Goal: Task Accomplishment & Management: Use online tool/utility

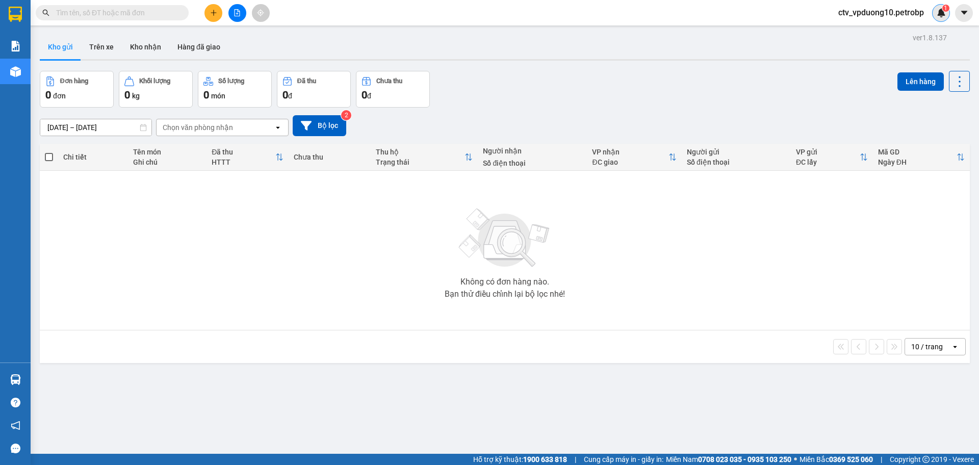
click at [936, 9] on img at bounding box center [940, 12] width 9 height 9
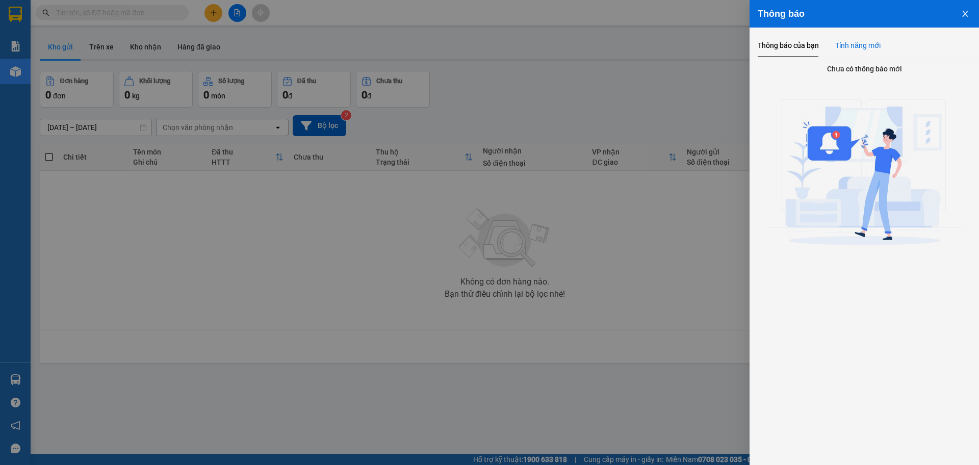
click at [865, 54] on div "Tính năng mới" at bounding box center [857, 45] width 45 height 23
drag, startPoint x: 811, startPoint y: 47, endPoint x: 699, endPoint y: 240, distance: 223.1
click at [699, 240] on div "Thông báo Thông báo của bạn Tính năng mới Chưa có thông báo mới Chưa có thông b…" at bounding box center [489, 232] width 979 height 465
click at [699, 240] on div at bounding box center [489, 232] width 979 height 465
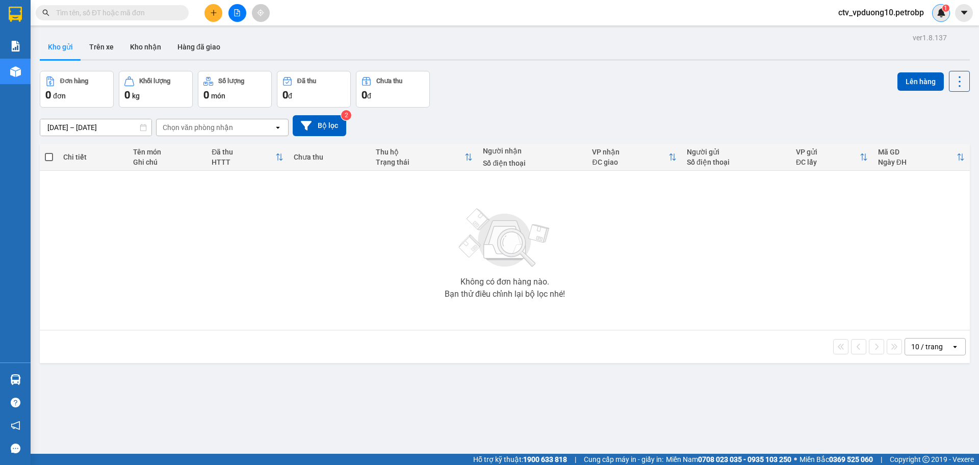
click at [934, 8] on div "1" at bounding box center [941, 13] width 18 height 18
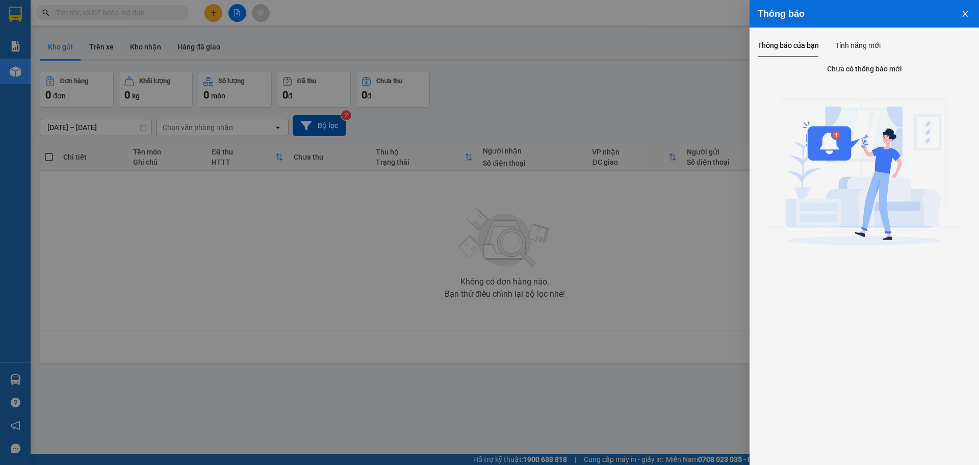
click at [839, 152] on img at bounding box center [864, 175] width 195 height 195
click at [854, 45] on div "Tính năng mới" at bounding box center [857, 45] width 45 height 11
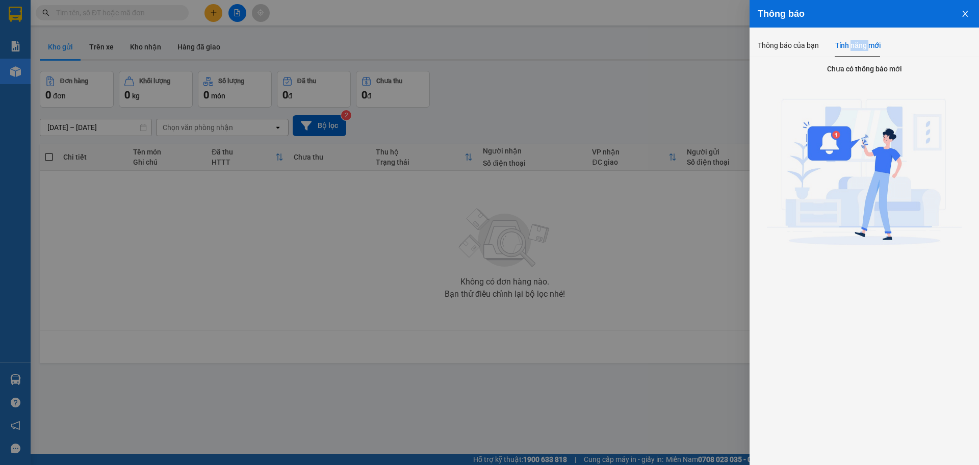
click at [854, 45] on div "Tính năng mới" at bounding box center [857, 45] width 45 height 11
click at [691, 97] on div at bounding box center [489, 232] width 979 height 465
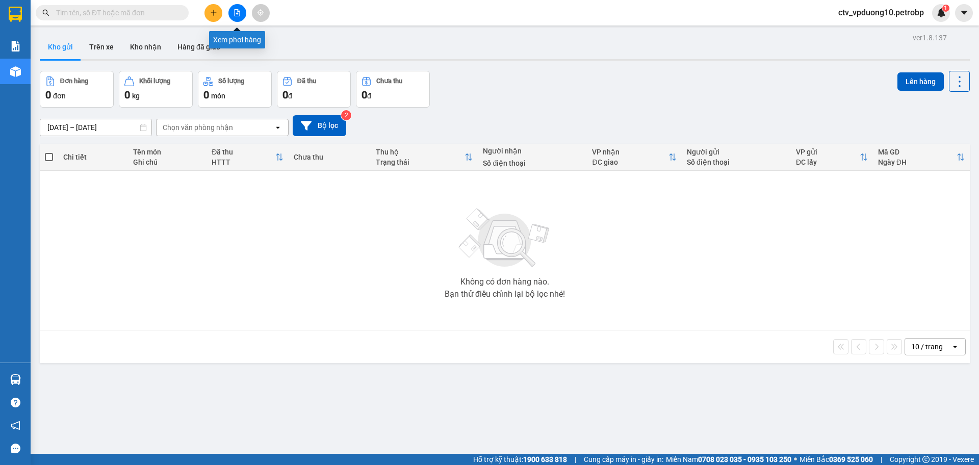
click at [236, 13] on icon "file-add" at bounding box center [237, 12] width 6 height 7
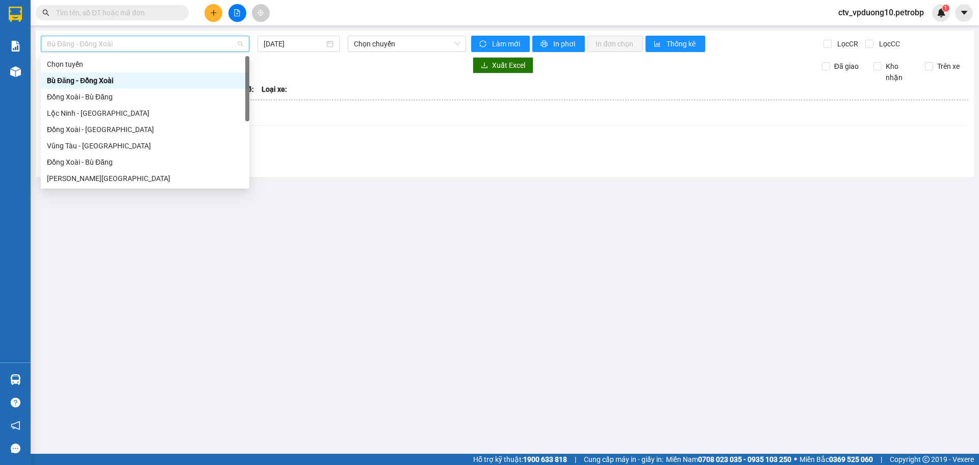
click at [207, 48] on span "Bù Đăng - Đồng Xoài" at bounding box center [145, 43] width 196 height 15
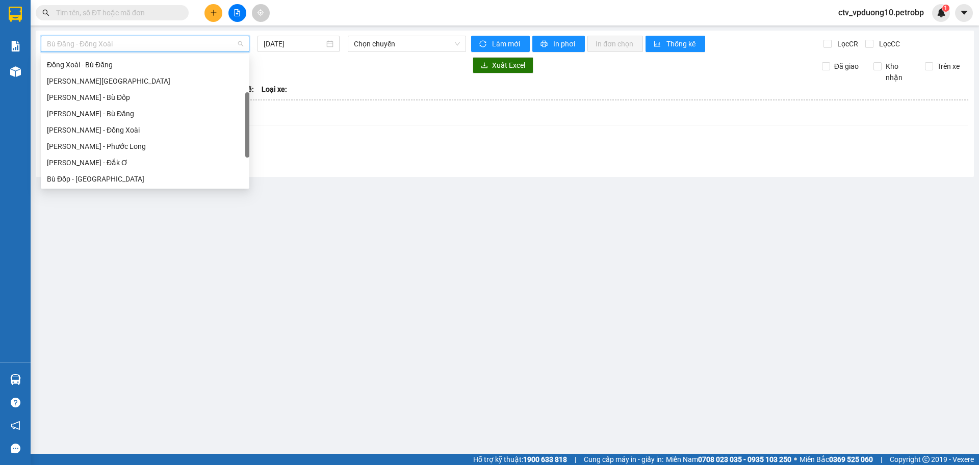
scroll to position [98, 0]
click at [136, 135] on div "[PERSON_NAME] - Đồng Xoài" at bounding box center [145, 129] width 208 height 16
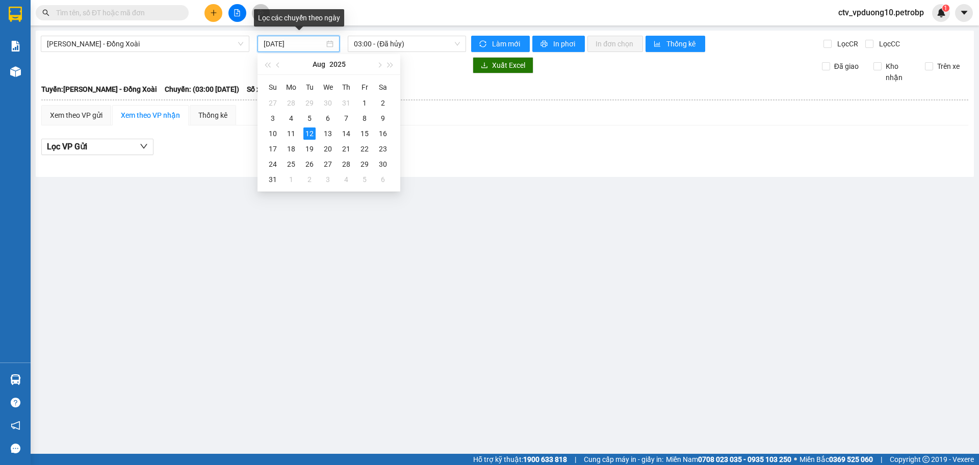
click at [280, 48] on input "[DATE]" at bounding box center [294, 43] width 61 height 11
click at [295, 130] on div "11" at bounding box center [291, 133] width 12 height 12
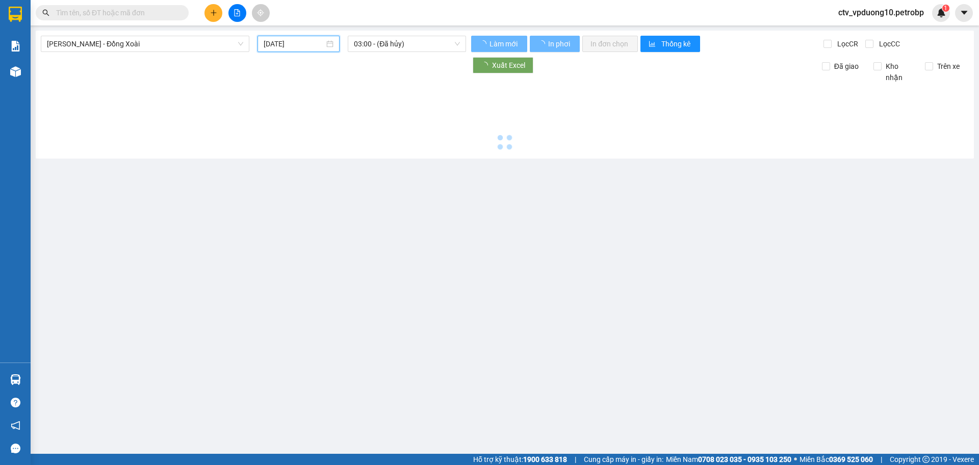
type input "[DATE]"
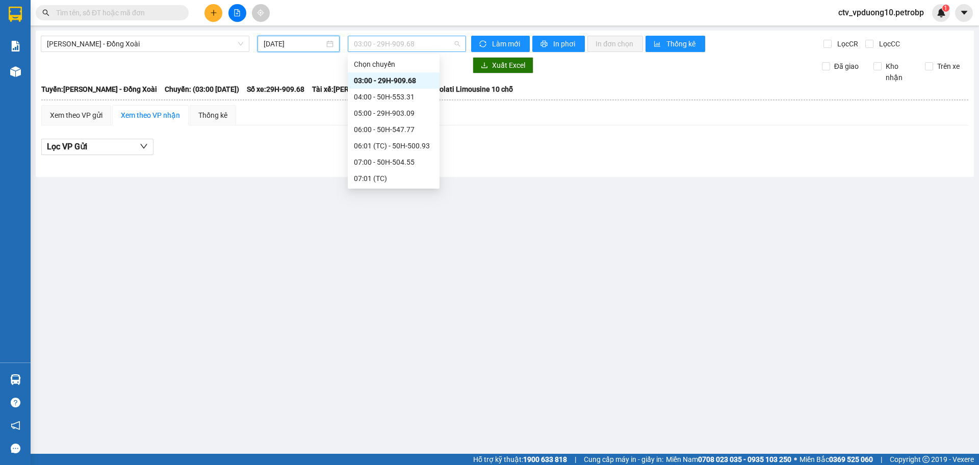
click at [390, 41] on span "03:00 - 29H-909.68" at bounding box center [407, 43] width 106 height 15
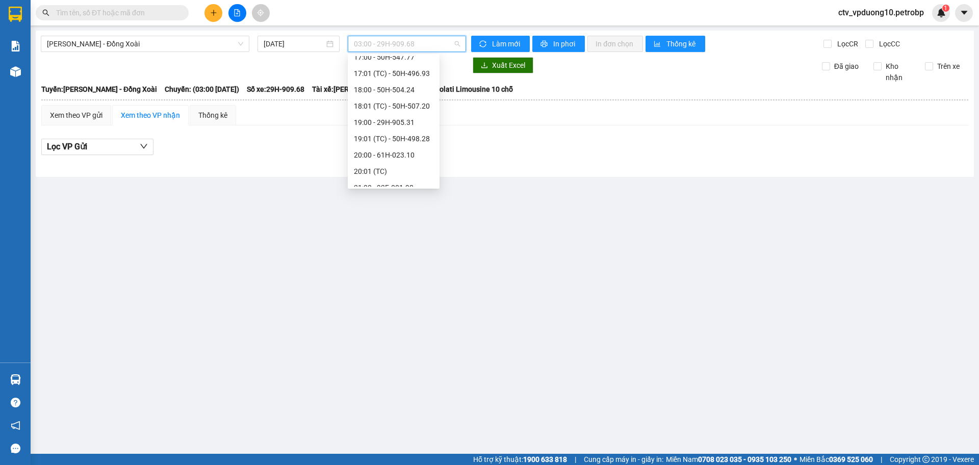
scroll to position [522, 0]
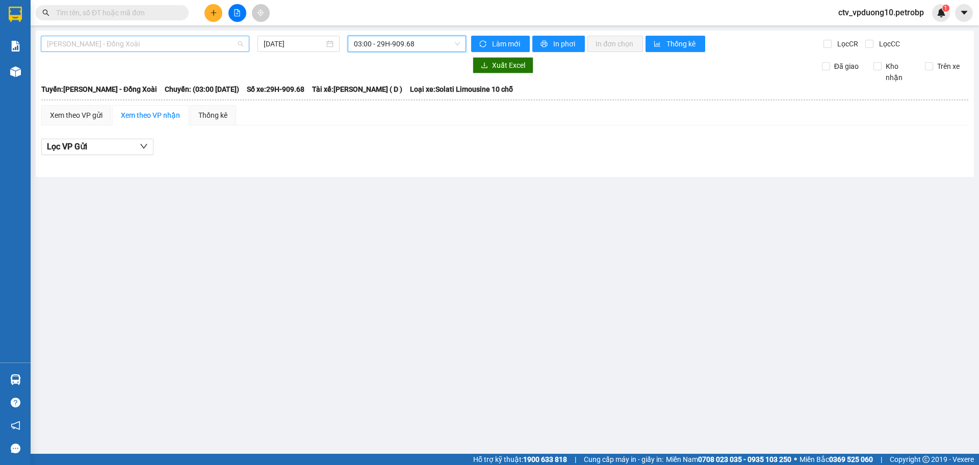
click at [175, 46] on span "[PERSON_NAME] - Đồng Xoài" at bounding box center [145, 43] width 196 height 15
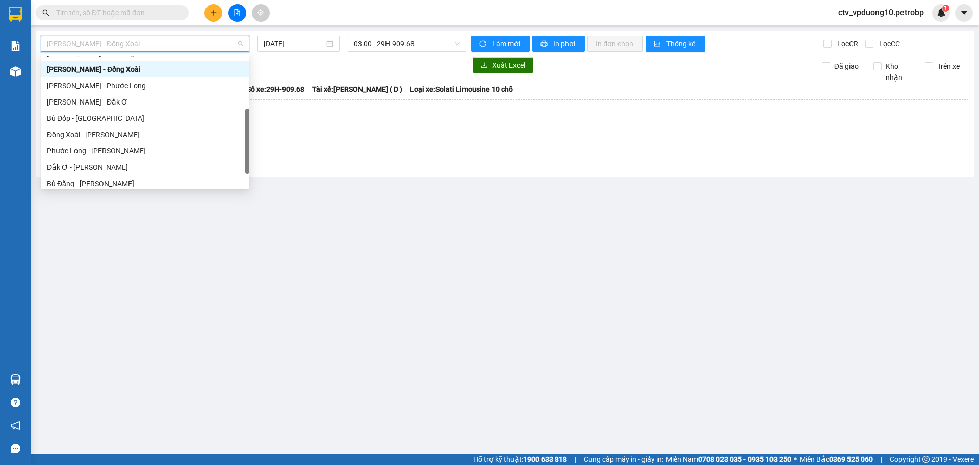
scroll to position [159, 0]
click at [164, 89] on div "[PERSON_NAME] - Phước Long" at bounding box center [145, 85] width 196 height 11
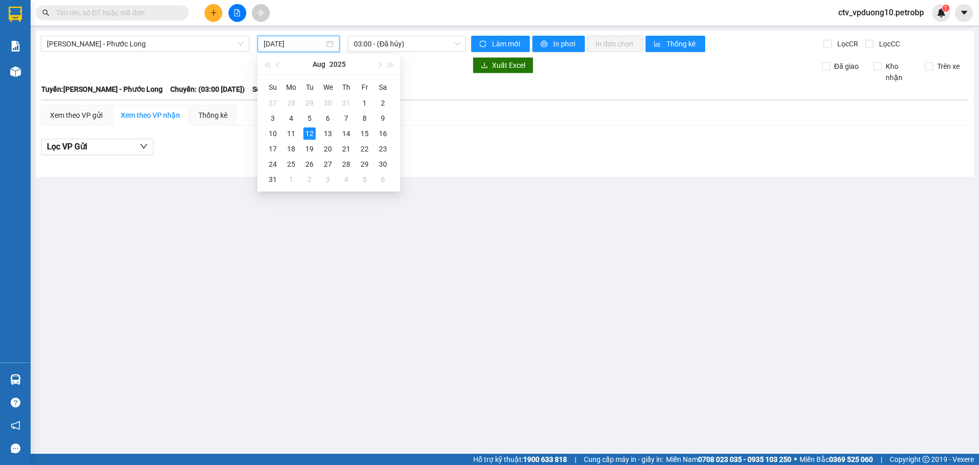
click at [298, 38] on input "[DATE]" at bounding box center [294, 43] width 61 height 11
click at [293, 127] on div "11" at bounding box center [291, 133] width 12 height 12
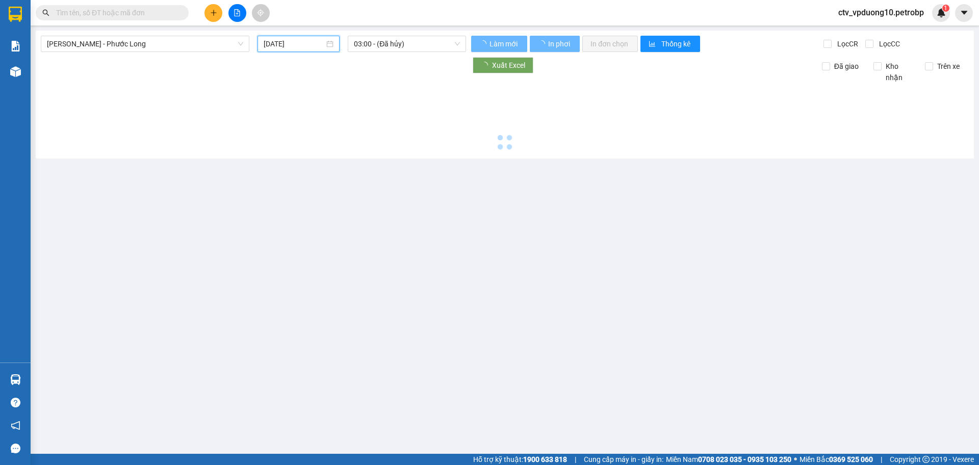
type input "[DATE]"
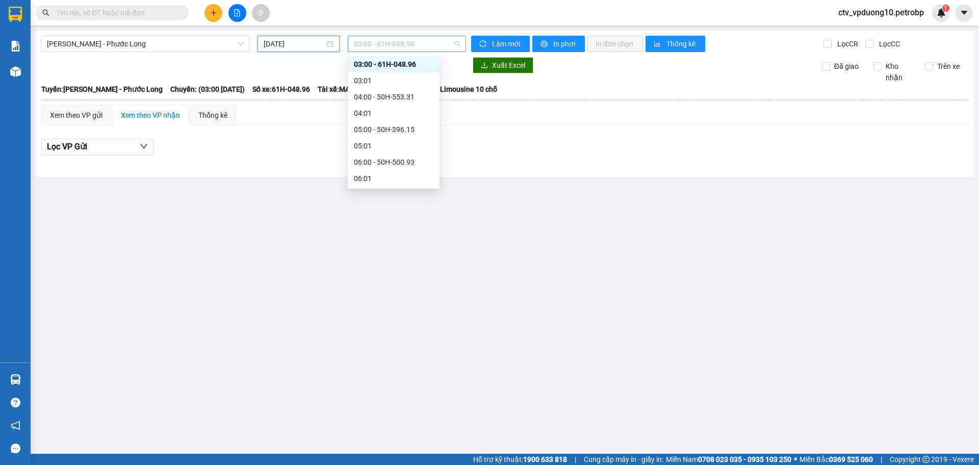
click at [401, 41] on span "03:00 - 61H-048.96" at bounding box center [407, 43] width 106 height 15
click at [404, 145] on div "21:02 (TC) - 93H-020.96" at bounding box center [394, 147] width 80 height 11
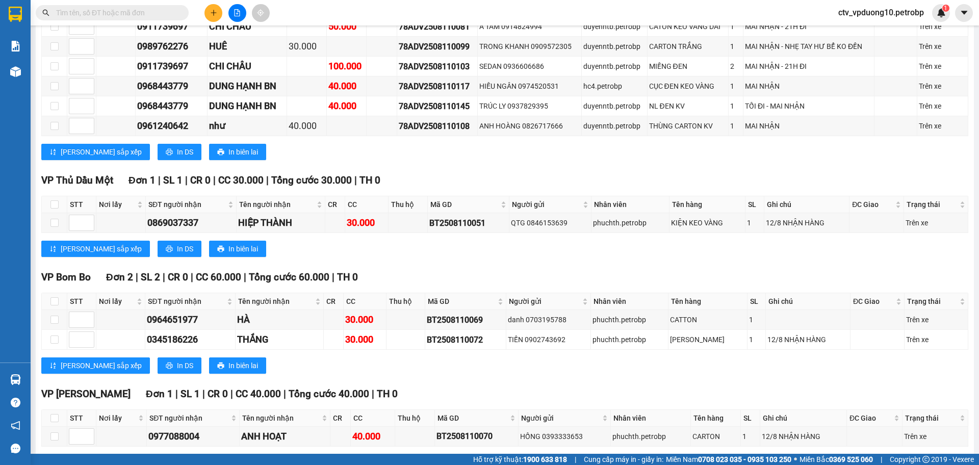
scroll to position [2871, 0]
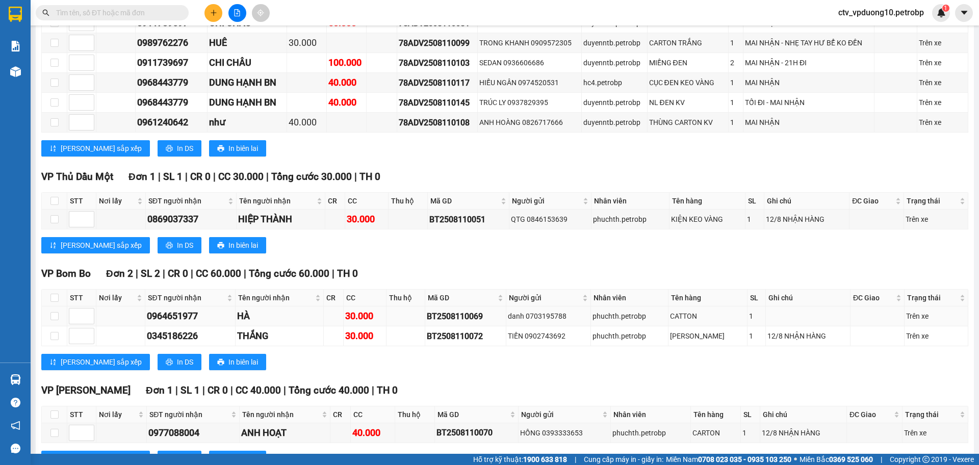
click at [149, 309] on div "0964651977" at bounding box center [190, 316] width 87 height 14
click at [280, 309] on div "HÀ" at bounding box center [279, 316] width 84 height 14
click at [541, 310] on div "danh 0703195788" at bounding box center [548, 315] width 81 height 11
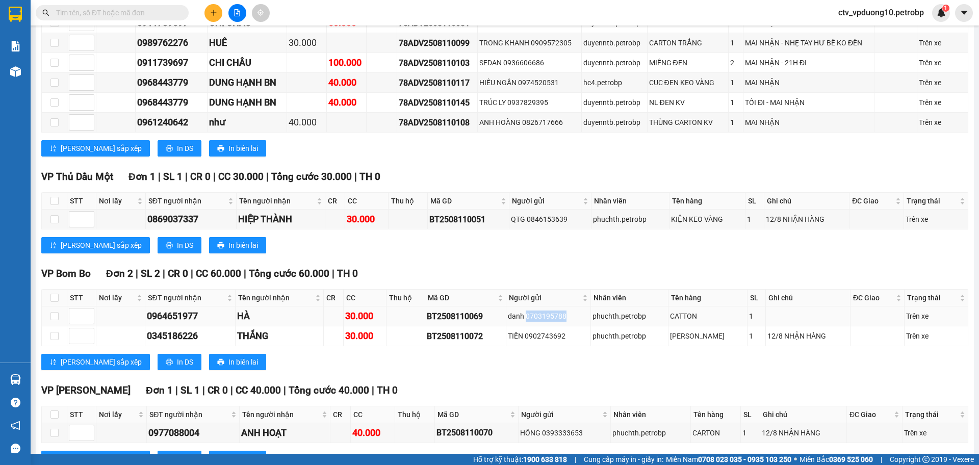
click at [541, 310] on div "danh 0703195788" at bounding box center [548, 315] width 81 height 11
click at [585, 237] on div "[PERSON_NAME] sắp xếp In DS In biên lai" at bounding box center [504, 245] width 927 height 16
click at [503, 292] on div "Mã GD" at bounding box center [465, 297] width 75 height 11
